Goal: Transaction & Acquisition: Subscribe to service/newsletter

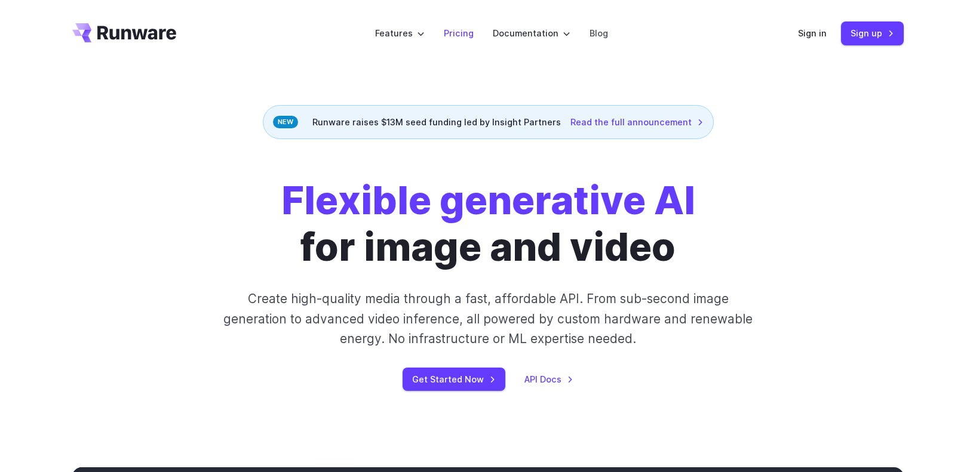
click at [463, 32] on link "Pricing" at bounding box center [459, 33] width 30 height 14
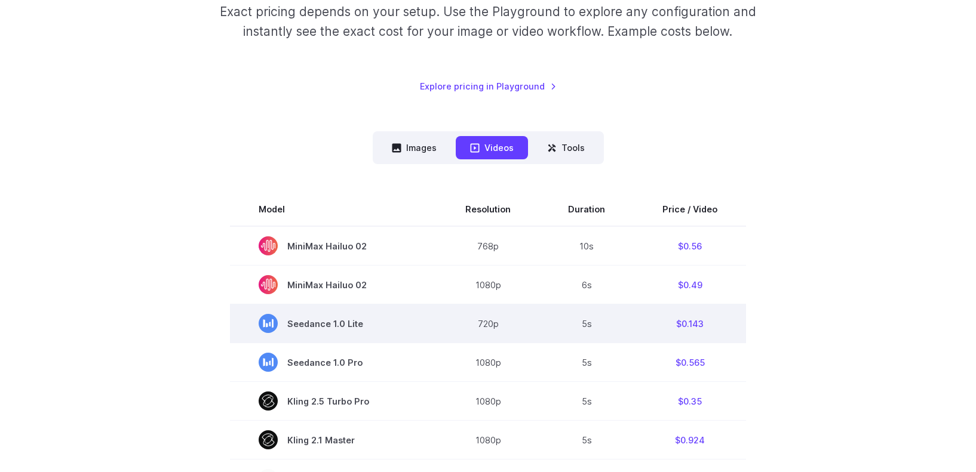
scroll to position [319, 0]
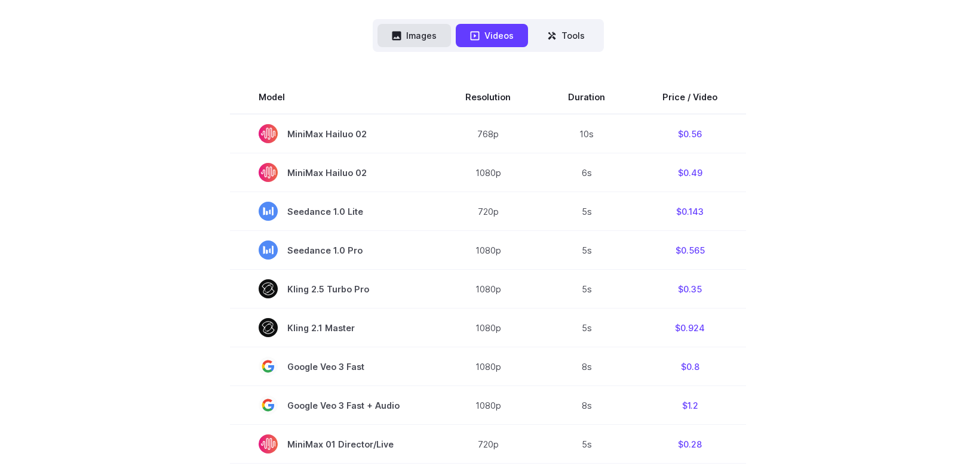
click at [424, 33] on button "Images" at bounding box center [413, 35] width 73 height 23
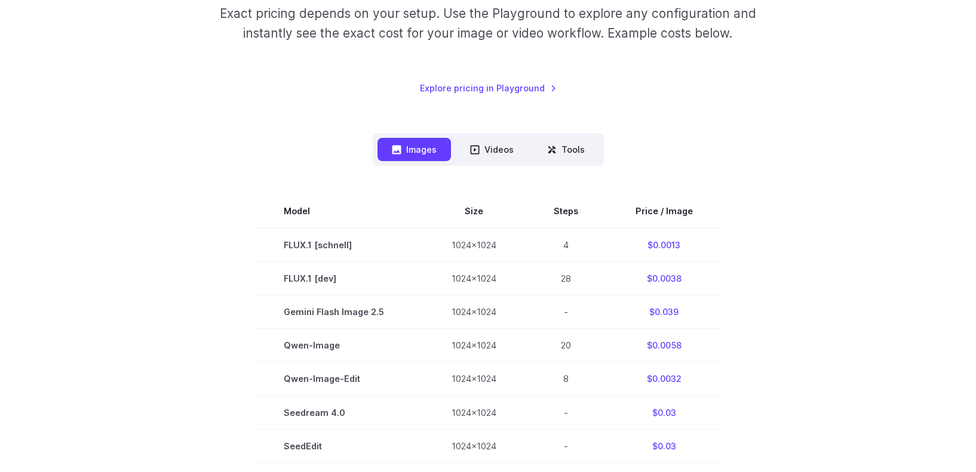
scroll to position [188, 0]
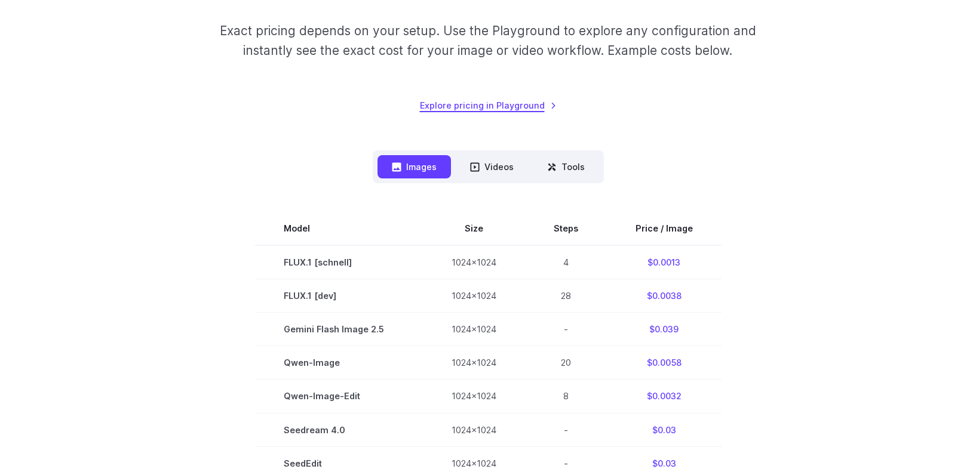
click at [507, 105] on link "Explore pricing in Playground" at bounding box center [488, 106] width 137 height 14
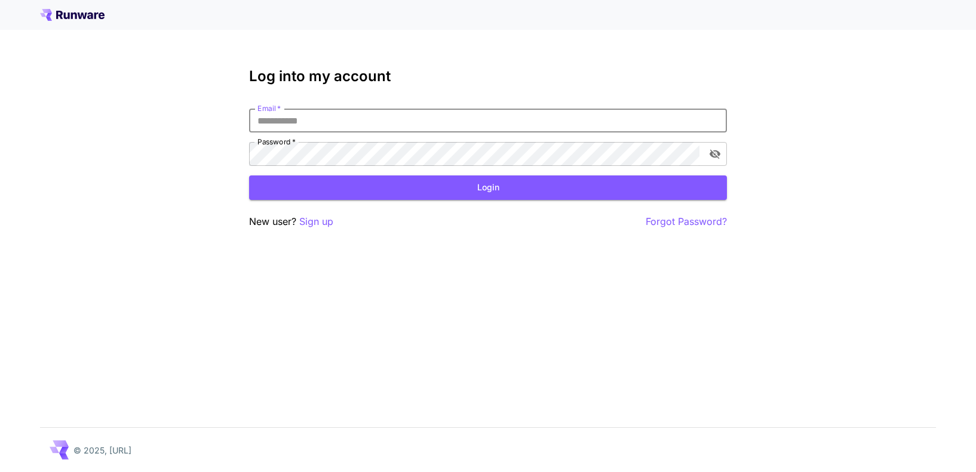
click at [295, 114] on input "Email   *" at bounding box center [488, 121] width 478 height 24
click at [562, 323] on div "Log into my account Email   * Email   * Password   * Password   * Login New use…" at bounding box center [488, 236] width 976 height 472
click at [301, 118] on input "Email   *" at bounding box center [488, 121] width 478 height 24
type input "**********"
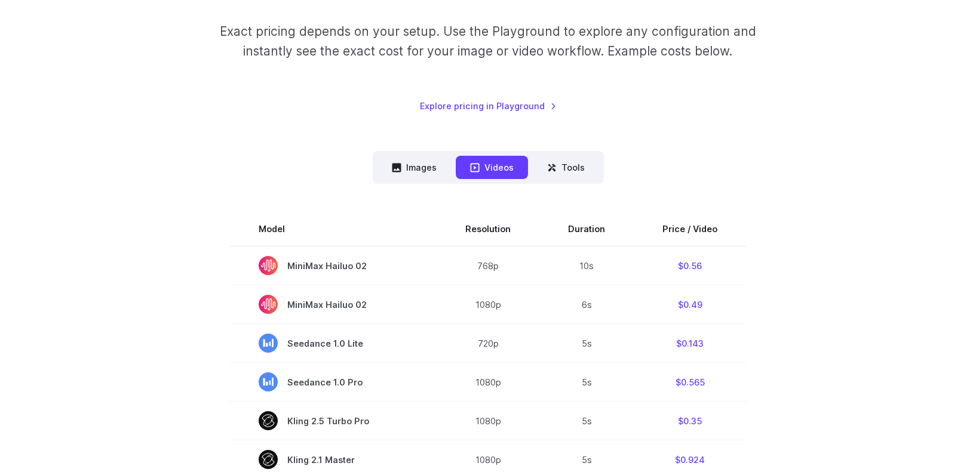
scroll to position [188, 0]
